Goal: Task Accomplishment & Management: Use online tool/utility

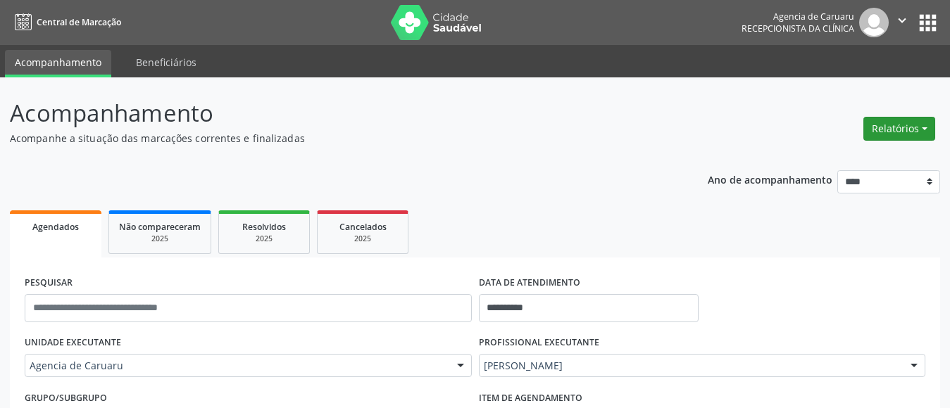
click at [921, 124] on button "Relatórios" at bounding box center [899, 129] width 72 height 24
click at [831, 159] on link "Agendamentos" at bounding box center [859, 159] width 151 height 20
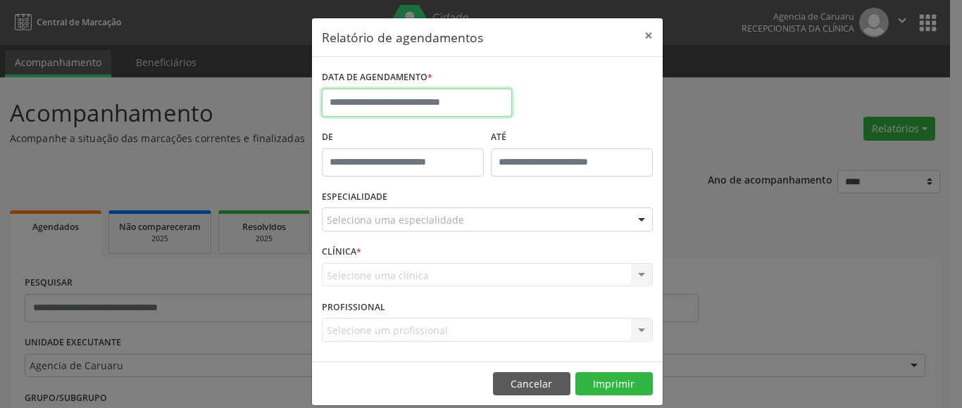
click at [389, 101] on input "text" at bounding box center [417, 103] width 190 height 28
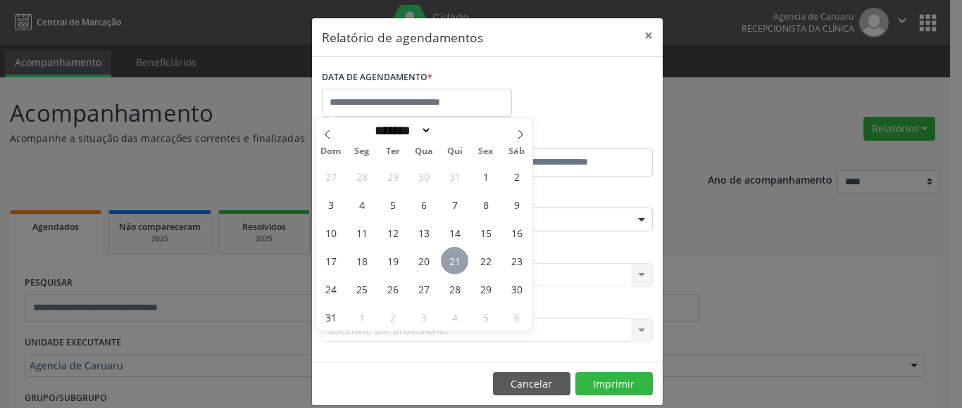
click at [455, 260] on span "21" at bounding box center [454, 260] width 27 height 27
type input "**********"
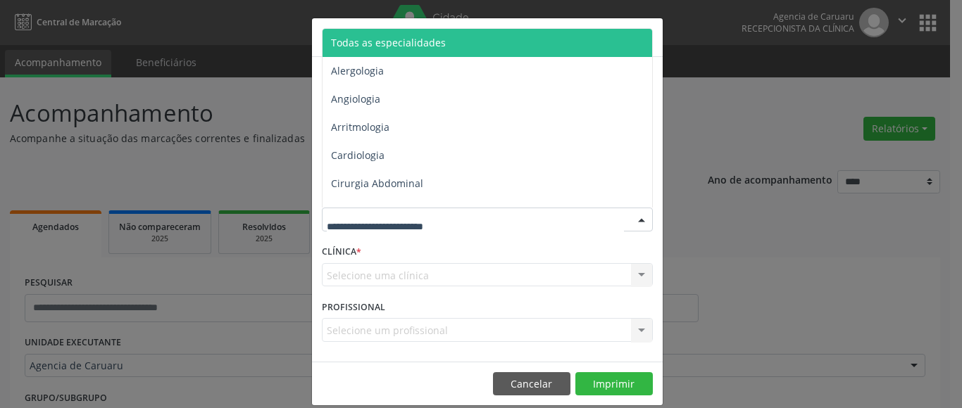
click at [386, 44] on span "Todas as especialidades" at bounding box center [388, 42] width 115 height 13
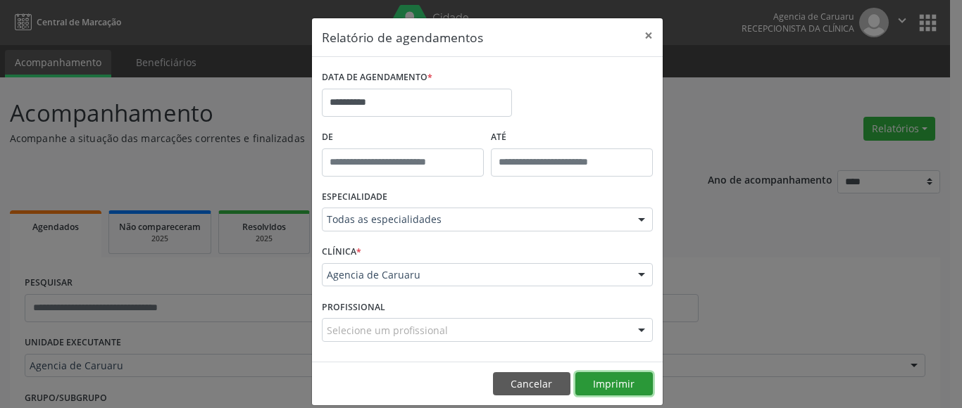
click at [610, 380] on button "Imprimir" at bounding box center [613, 384] width 77 height 24
click at [643, 32] on button "×" at bounding box center [648, 35] width 28 height 34
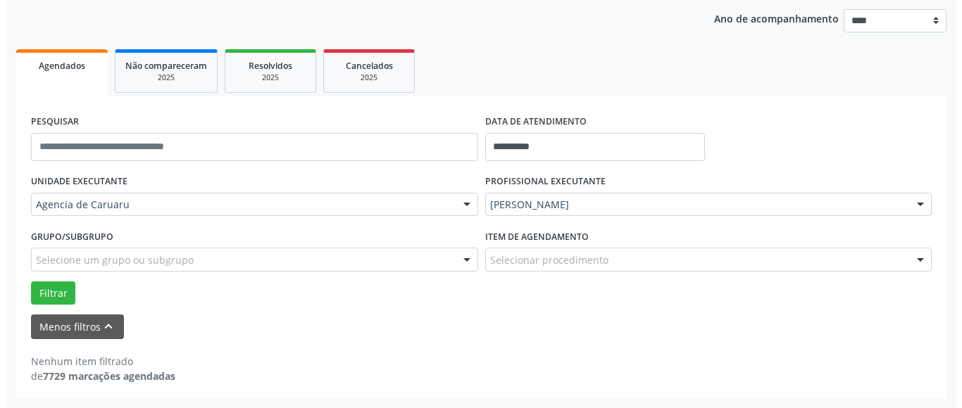
scroll to position [20, 0]
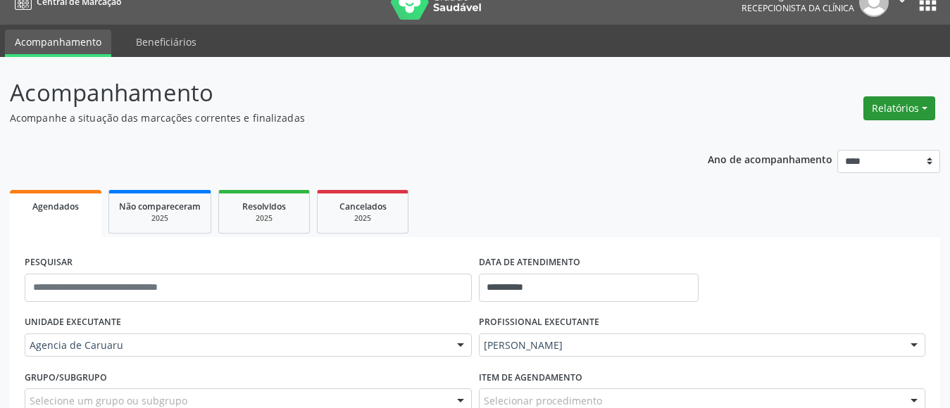
click at [898, 110] on button "Relatórios" at bounding box center [899, 108] width 72 height 24
click at [845, 140] on link "Agendamentos" at bounding box center [859, 139] width 151 height 20
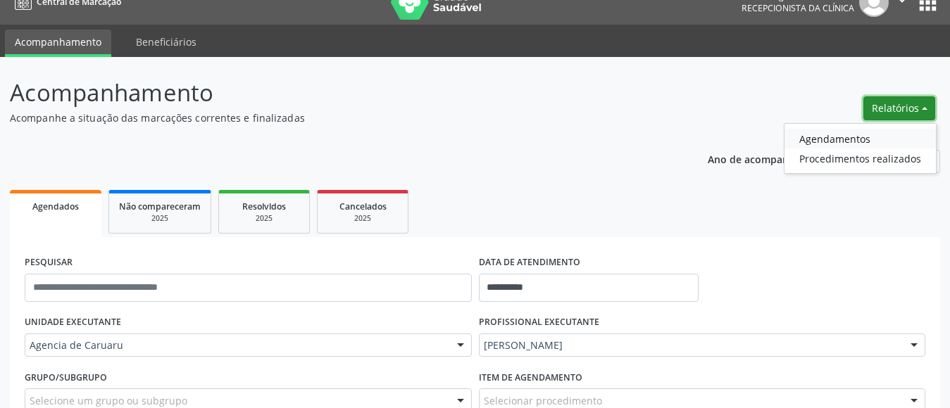
select select "*"
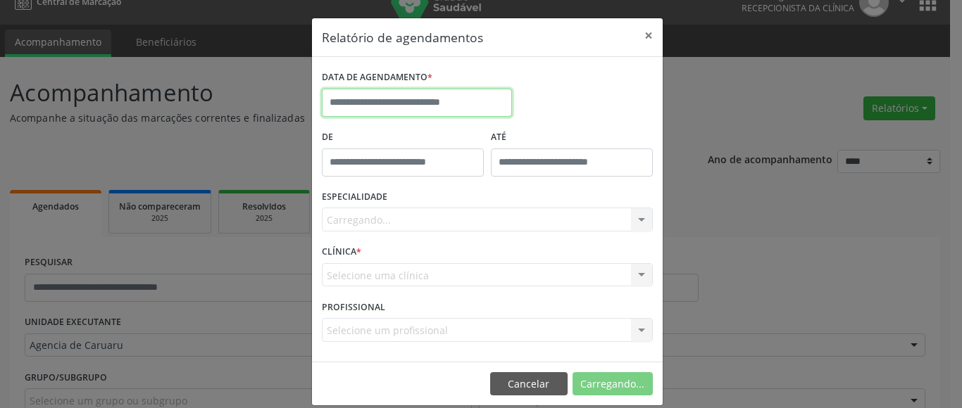
click at [410, 103] on input "text" at bounding box center [417, 103] width 190 height 28
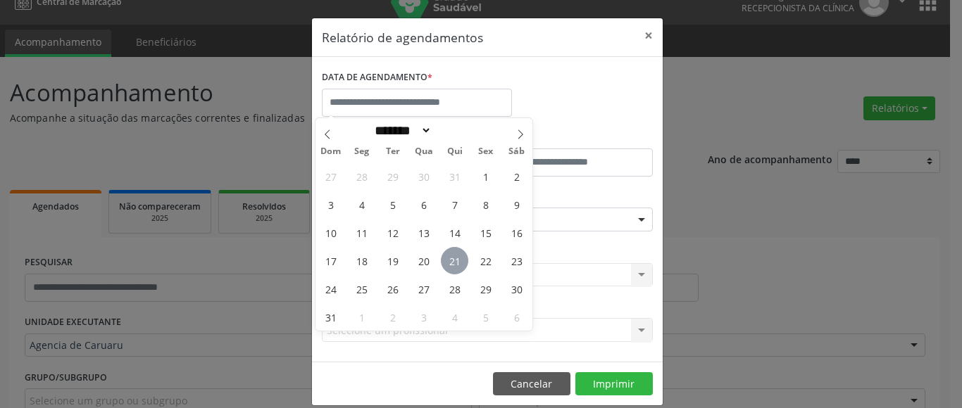
click at [457, 262] on span "21" at bounding box center [454, 260] width 27 height 27
type input "**********"
click at [457, 262] on span "21" at bounding box center [454, 260] width 27 height 27
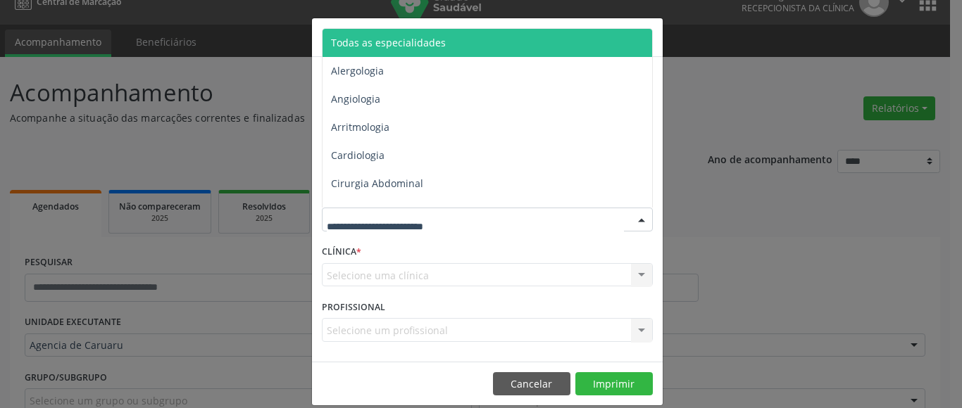
click at [434, 45] on span "Todas as especialidades" at bounding box center [388, 42] width 115 height 13
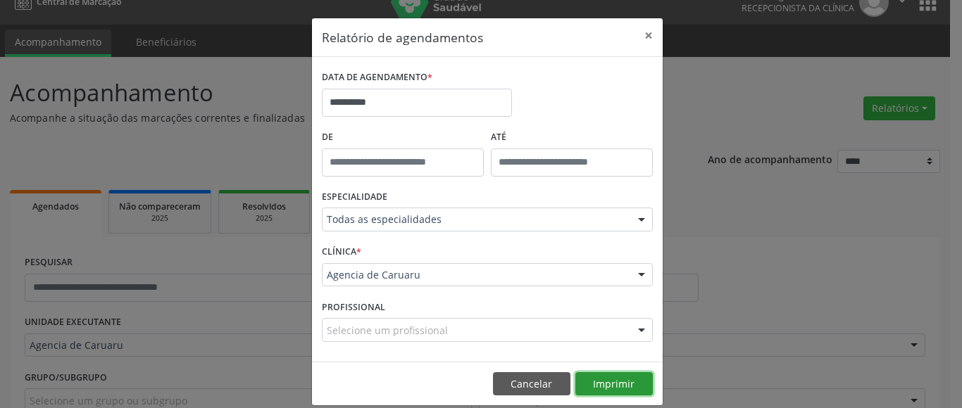
click at [608, 385] on button "Imprimir" at bounding box center [613, 384] width 77 height 24
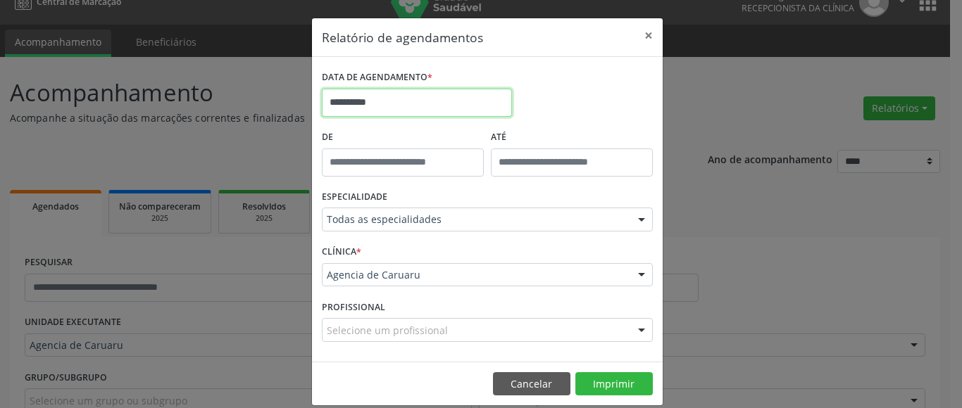
click at [394, 98] on input "**********" at bounding box center [417, 103] width 190 height 28
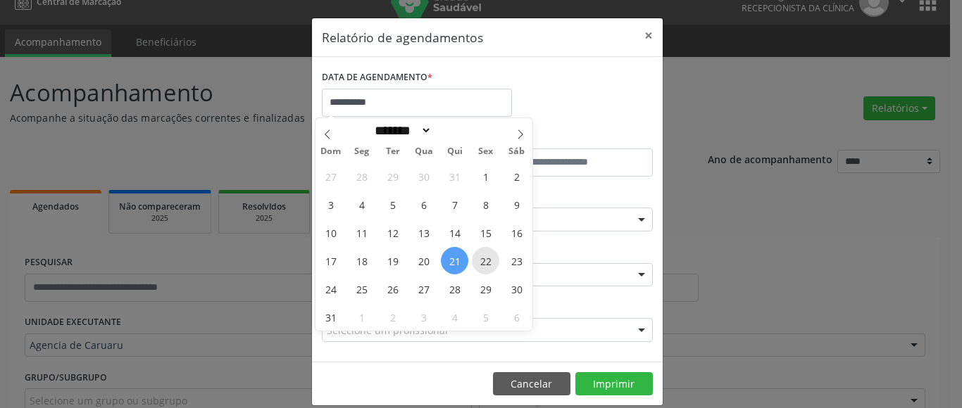
click at [489, 258] on span "22" at bounding box center [485, 260] width 27 height 27
type input "**********"
click at [489, 258] on span "22" at bounding box center [485, 260] width 27 height 27
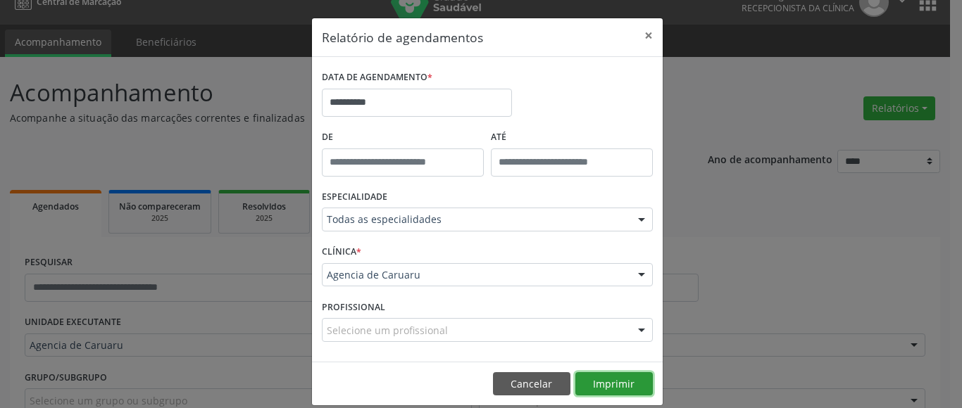
click at [610, 381] on button "Imprimir" at bounding box center [613, 384] width 77 height 24
